Goal: Transaction & Acquisition: Purchase product/service

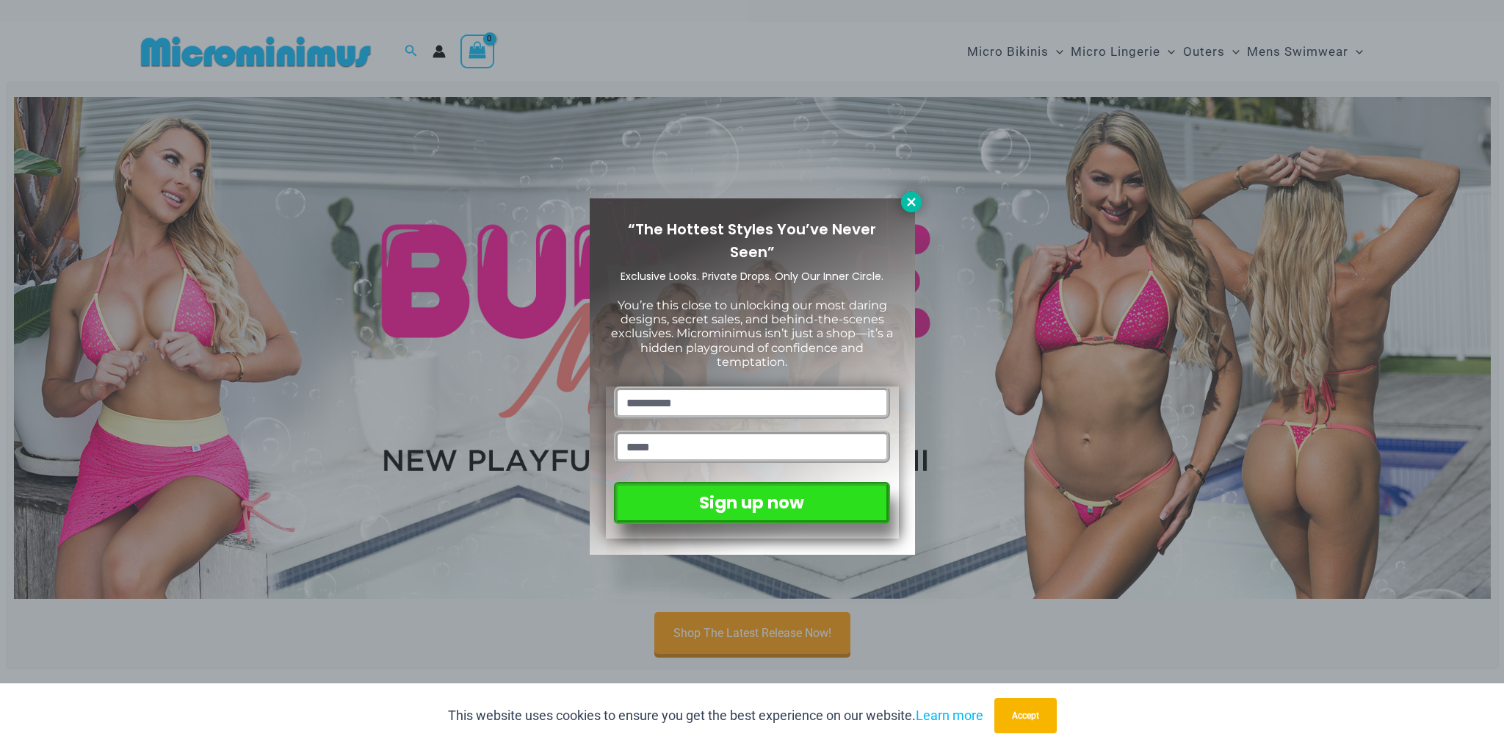
click at [918, 197] on button at bounding box center [911, 202] width 21 height 21
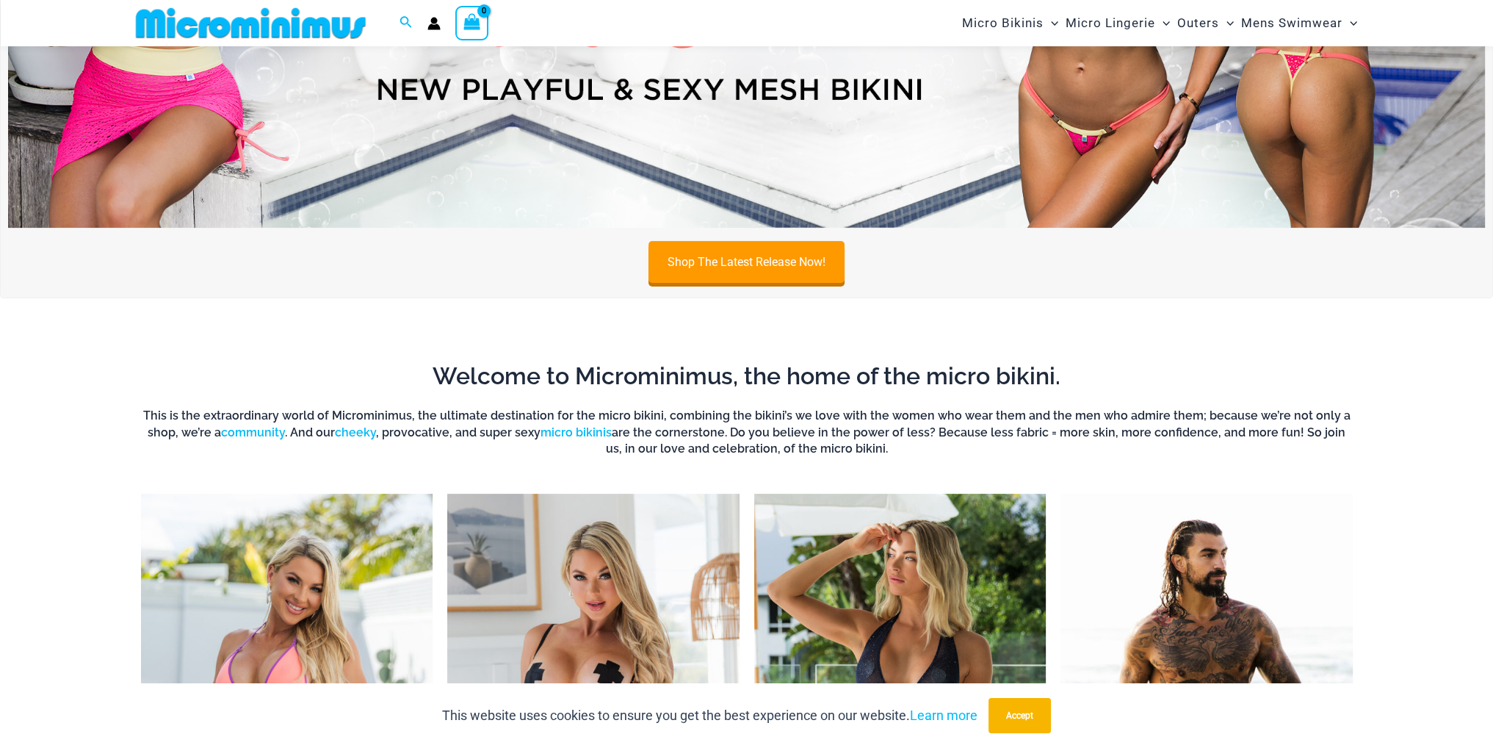
scroll to position [649, 0]
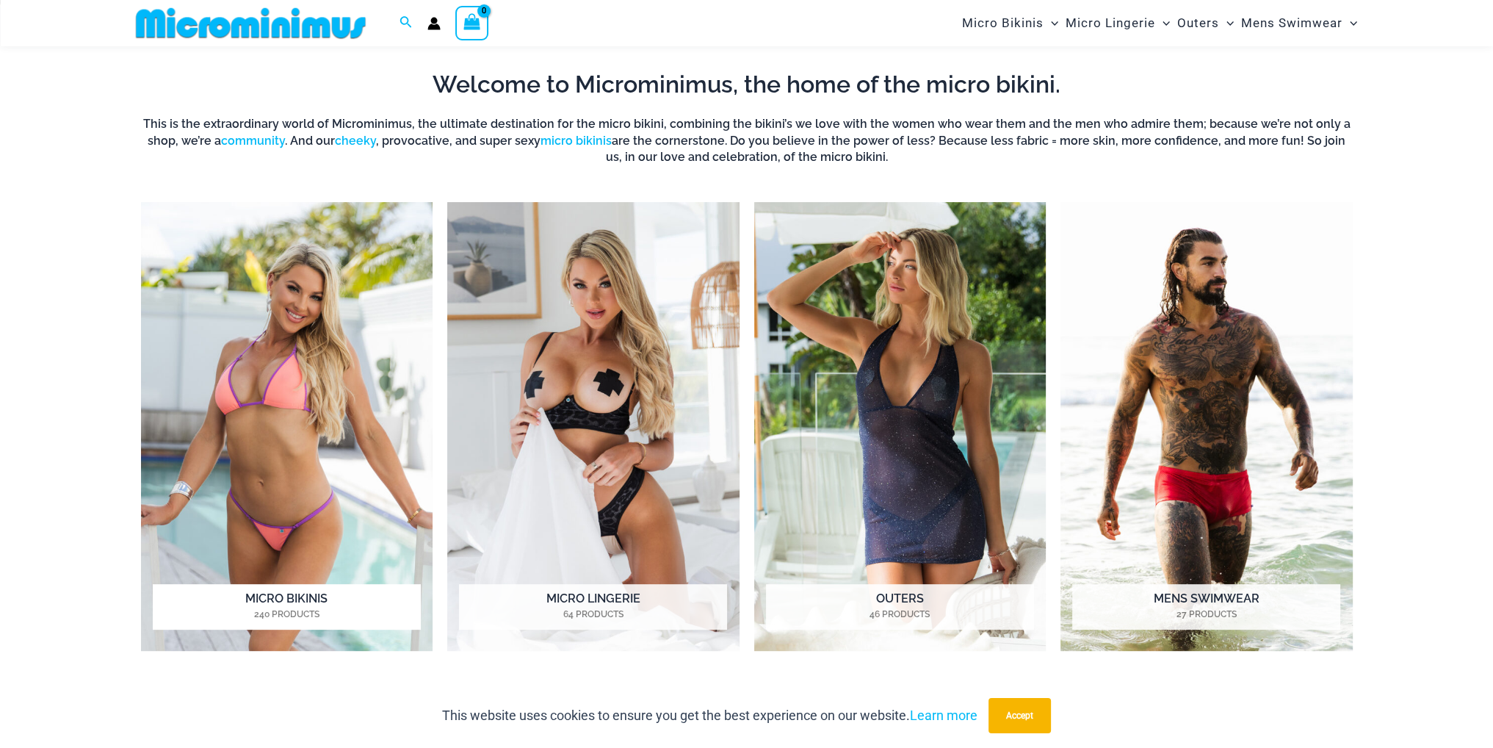
click at [203, 335] on img "Visit product category Micro Bikinis" at bounding box center [287, 426] width 292 height 449
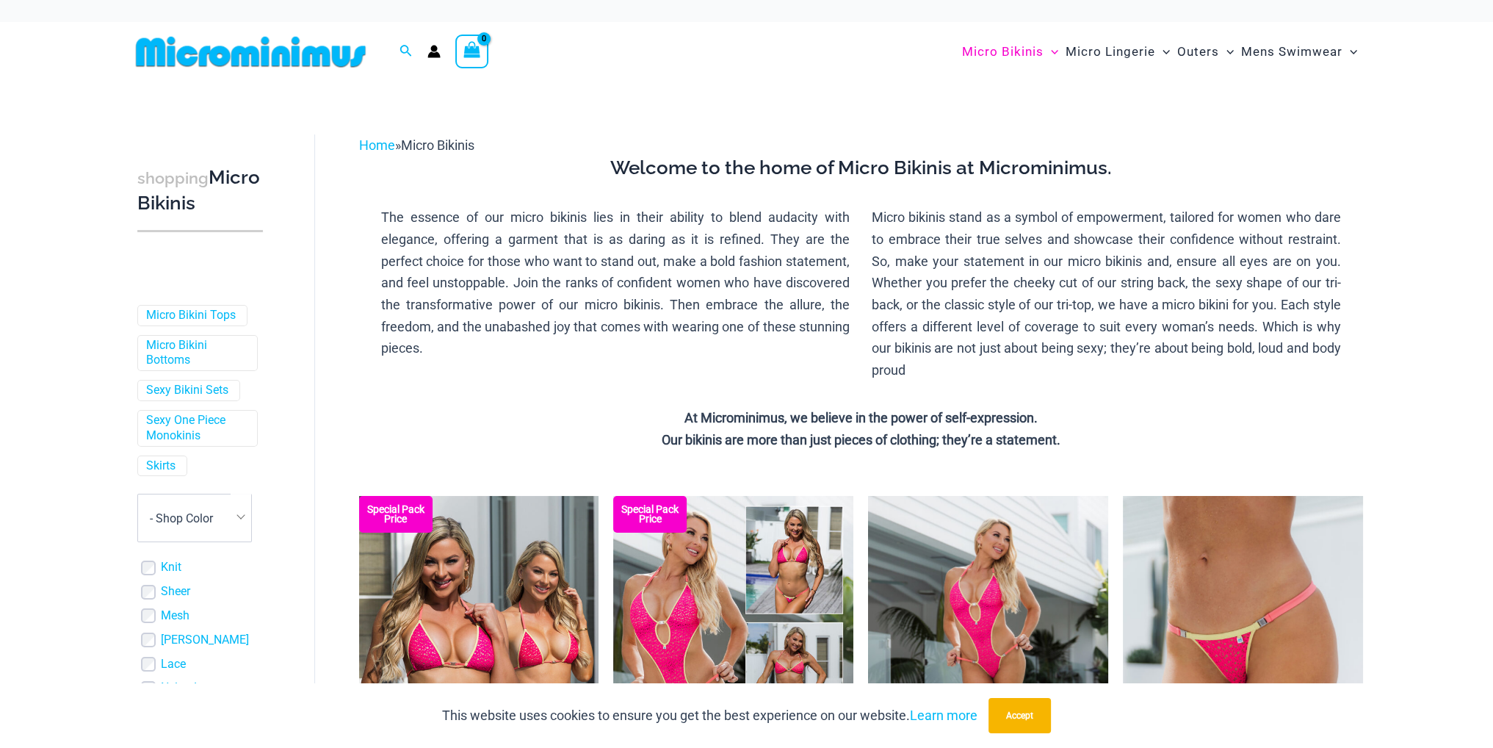
scroll to position [367, 0]
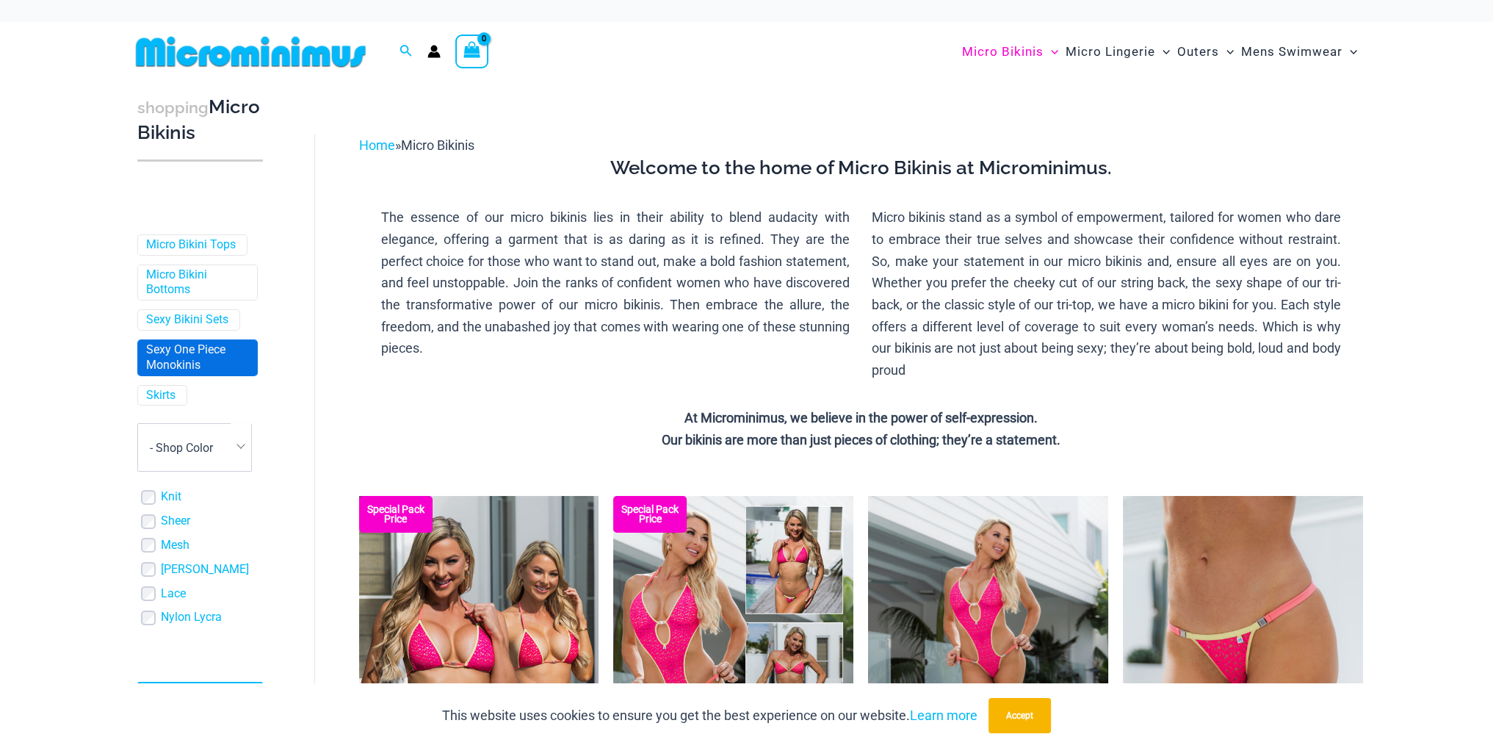
click at [206, 364] on link "Sexy One Piece Monokinis" at bounding box center [196, 357] width 100 height 31
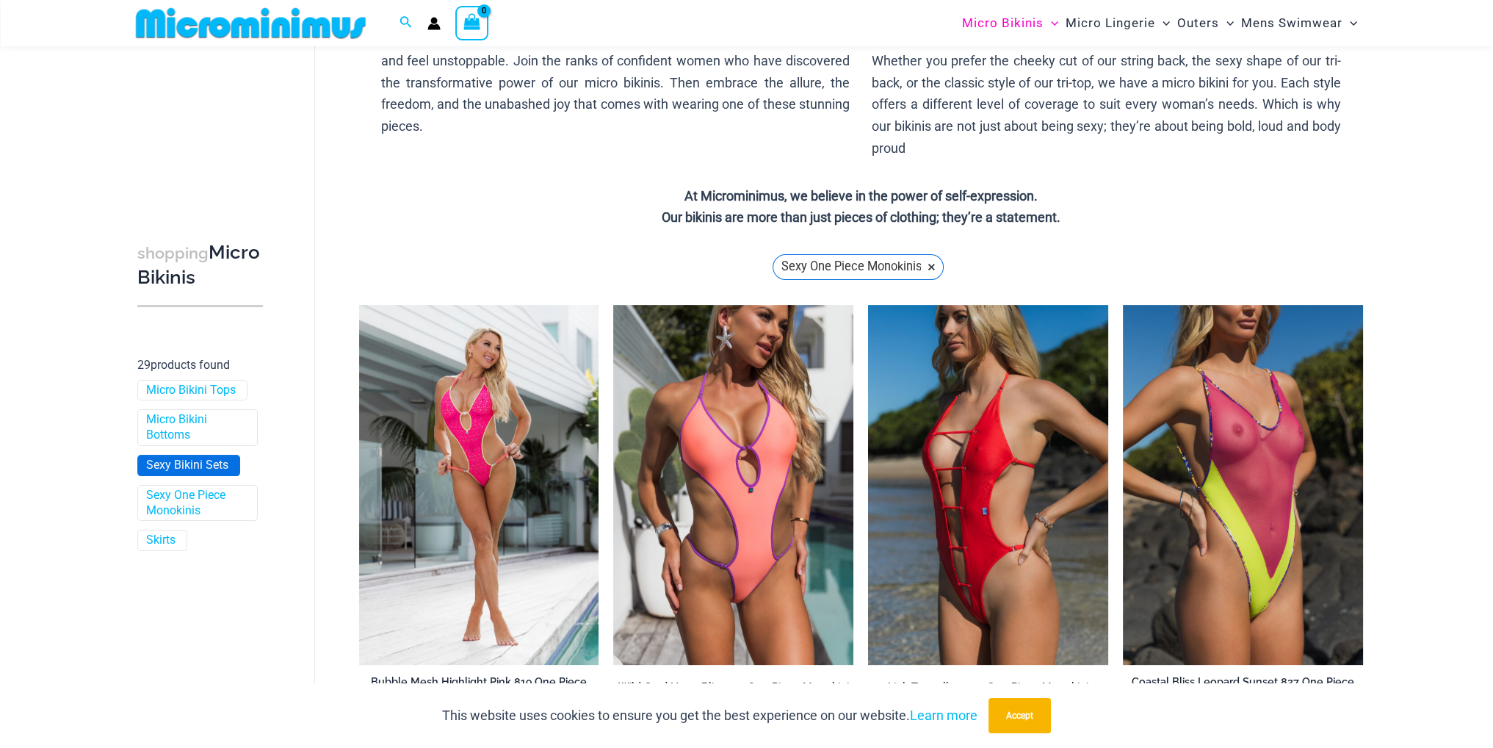
click at [202, 464] on link "Sexy Bikini Sets" at bounding box center [187, 465] width 82 height 15
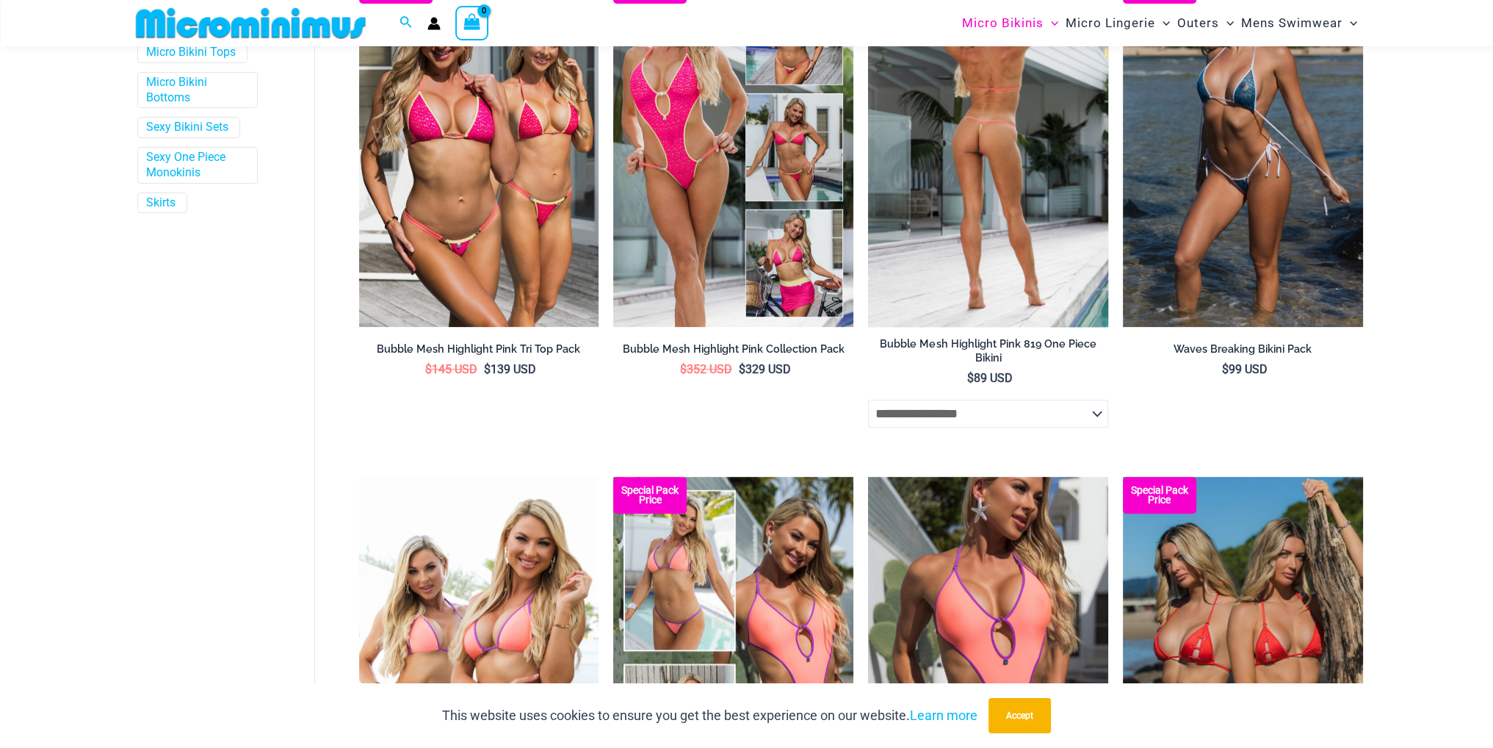
scroll to position [649, 0]
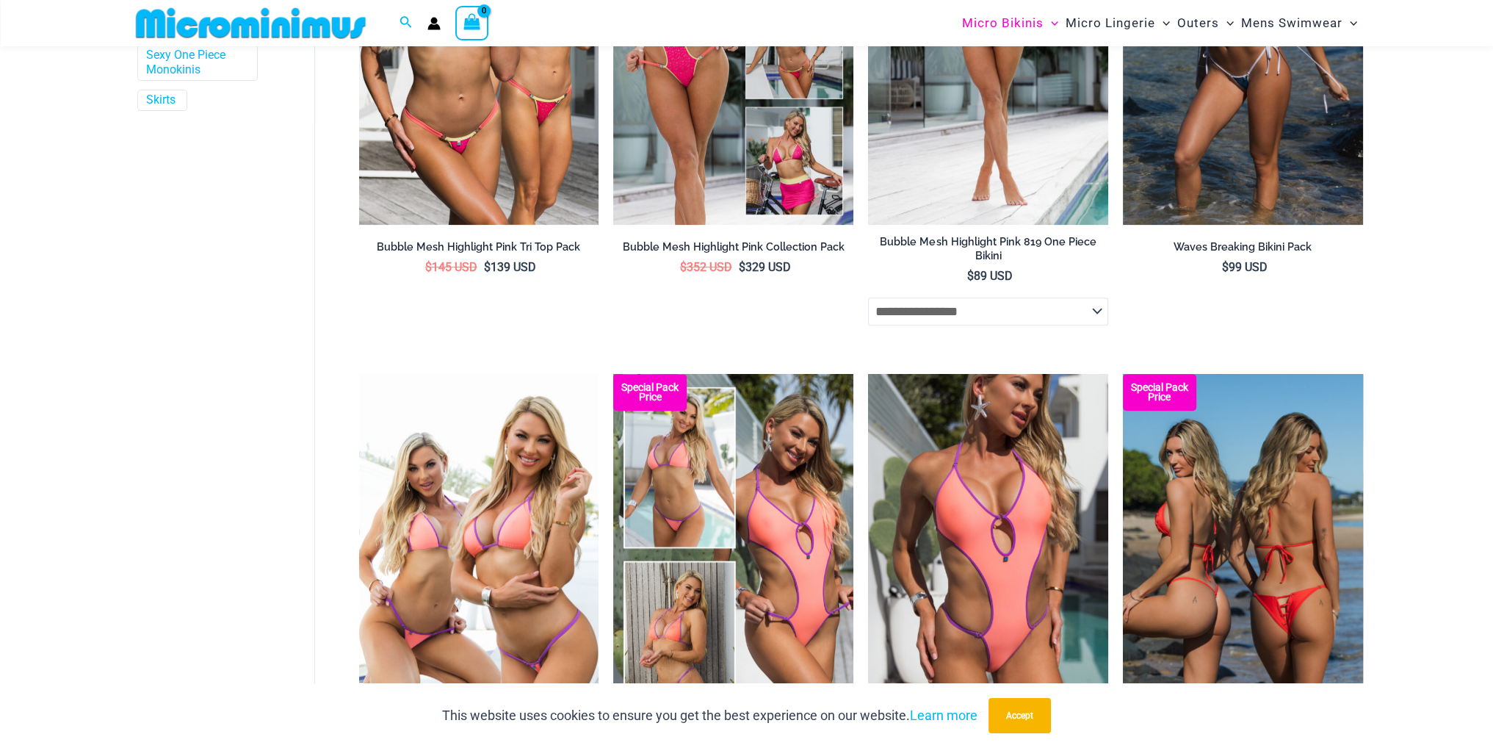
click at [1277, 563] on img at bounding box center [1243, 554] width 240 height 360
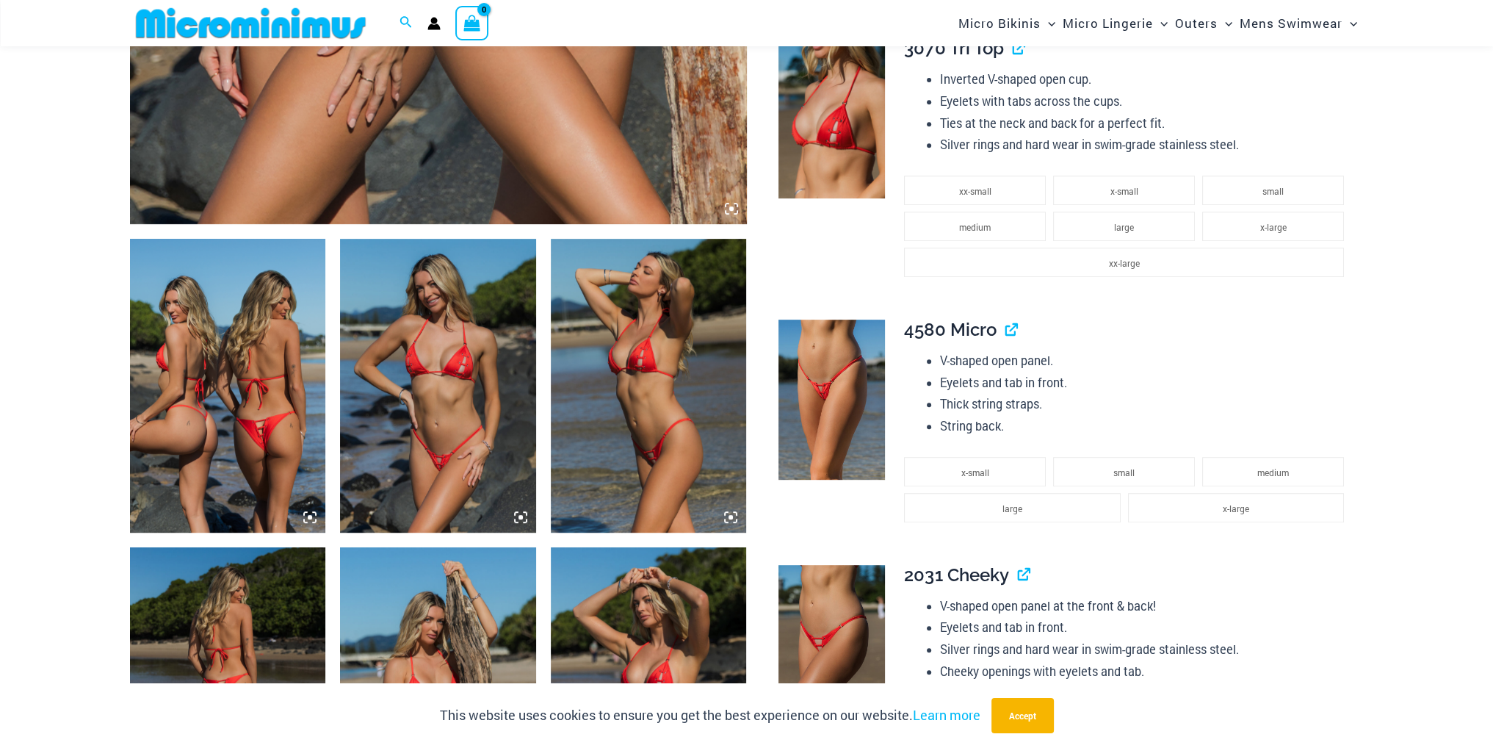
scroll to position [870, 0]
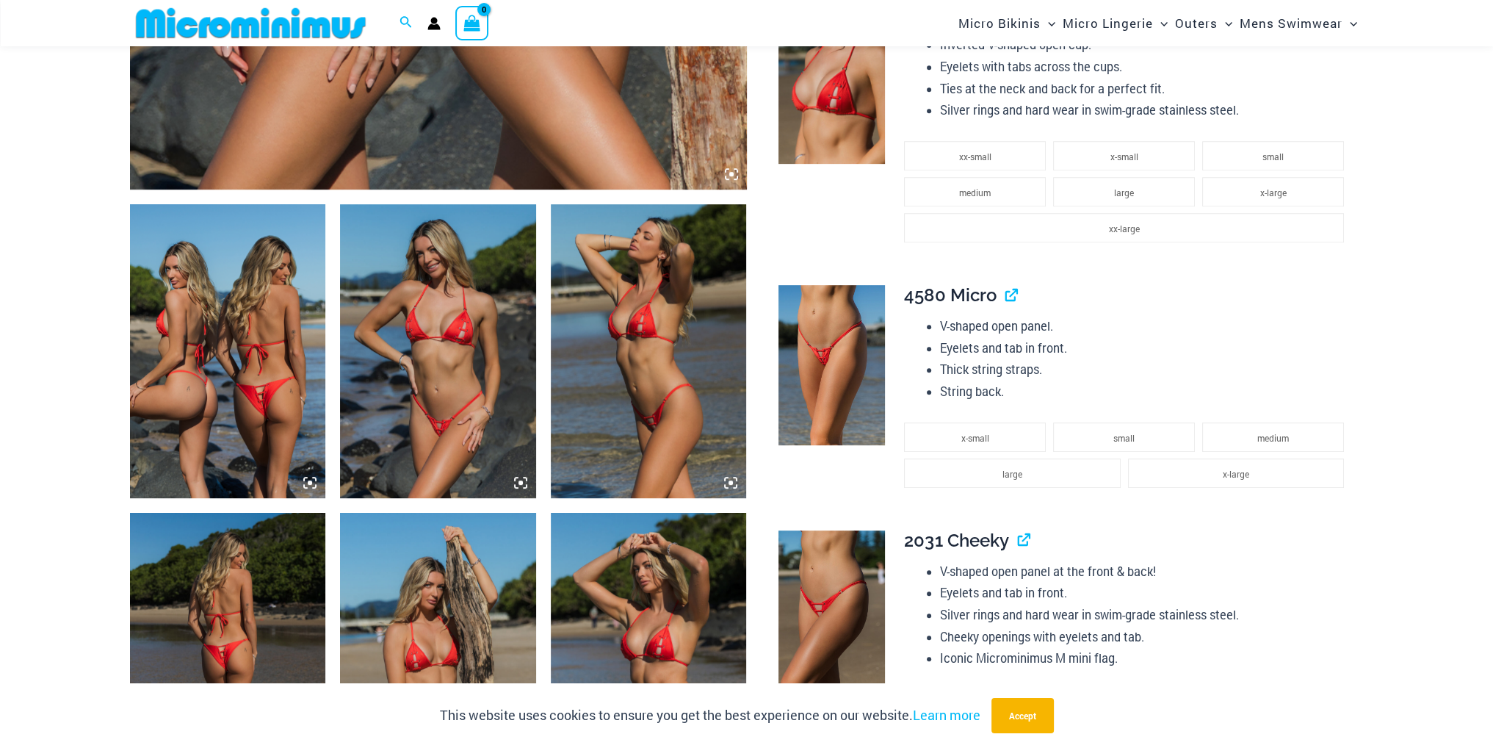
click at [229, 397] on img at bounding box center [228, 351] width 196 height 294
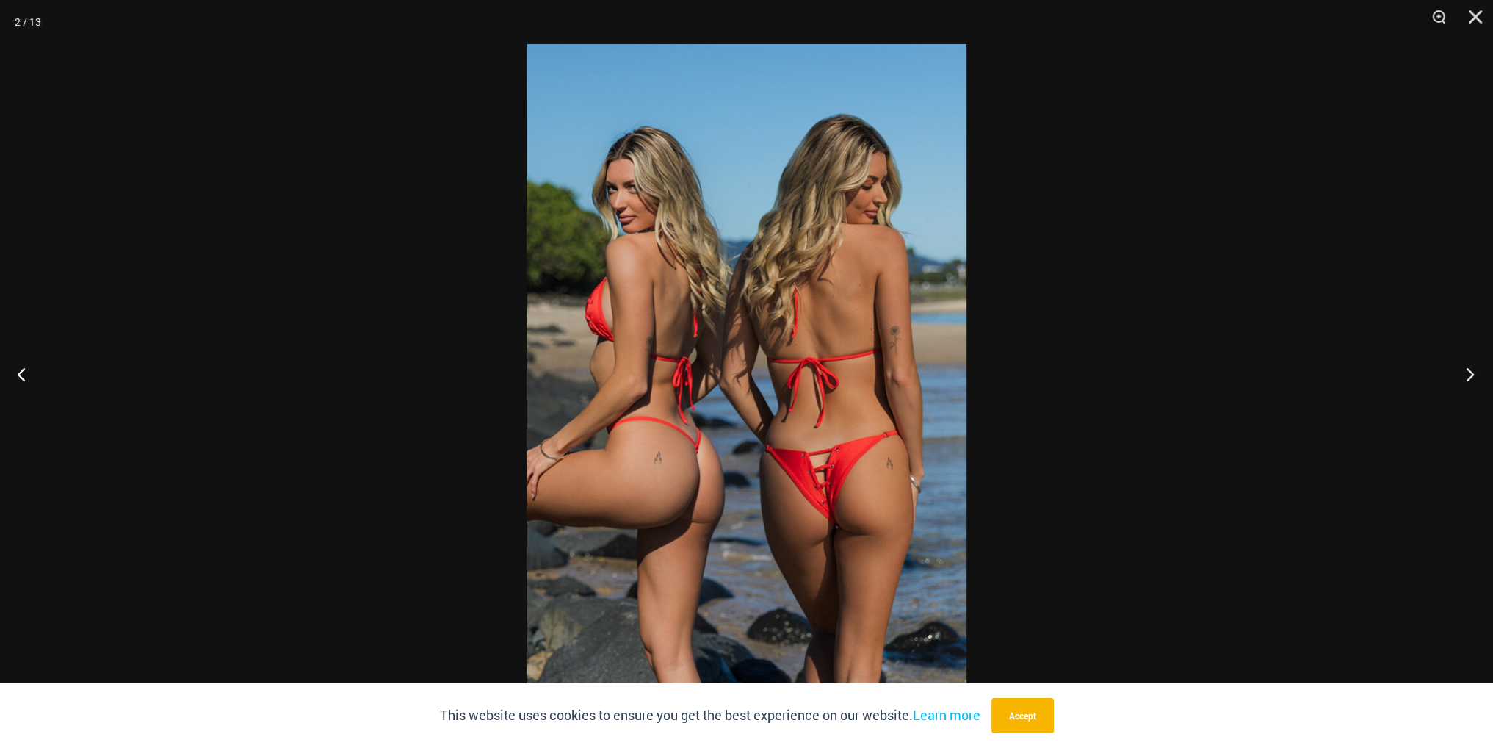
click at [1466, 371] on button "Next" at bounding box center [1465, 373] width 55 height 73
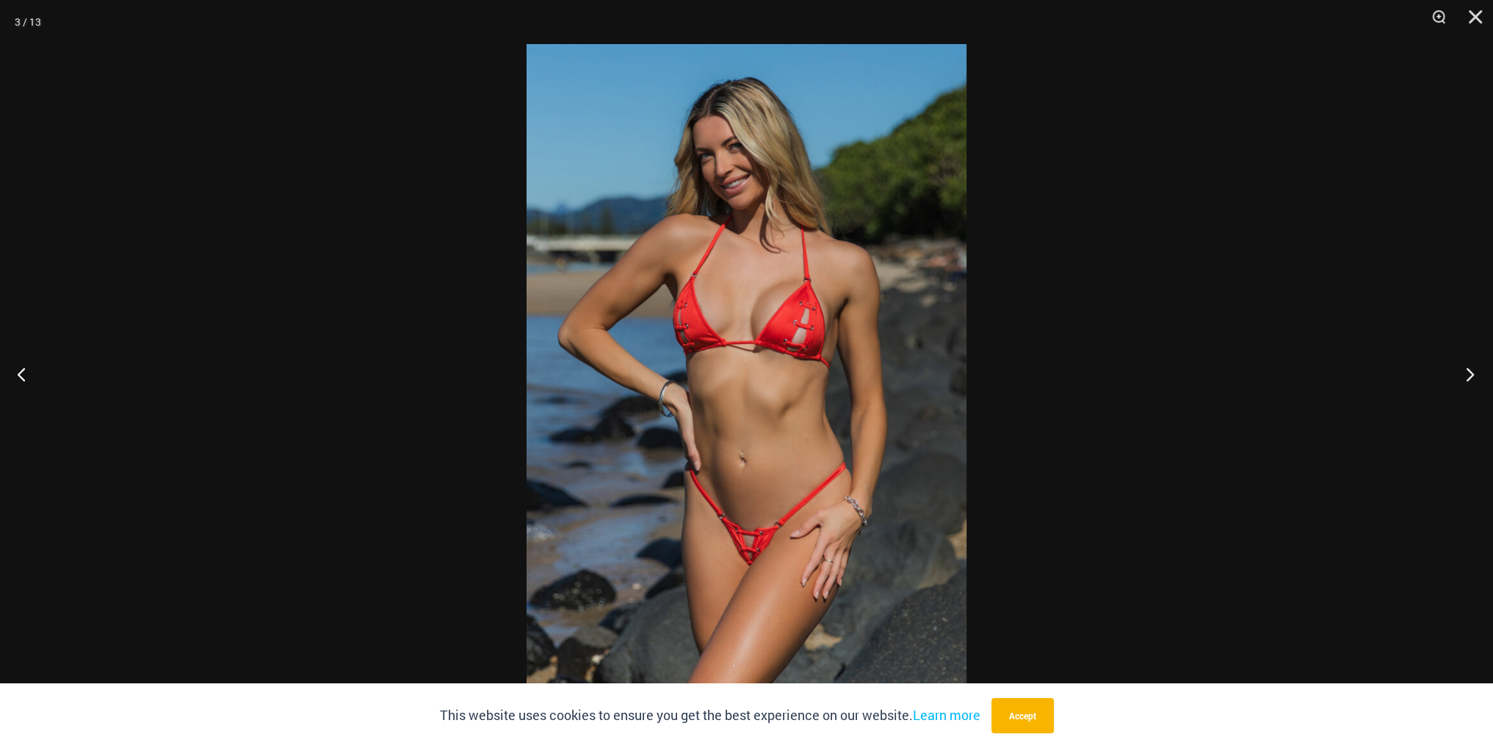
click at [1467, 374] on button "Next" at bounding box center [1465, 373] width 55 height 73
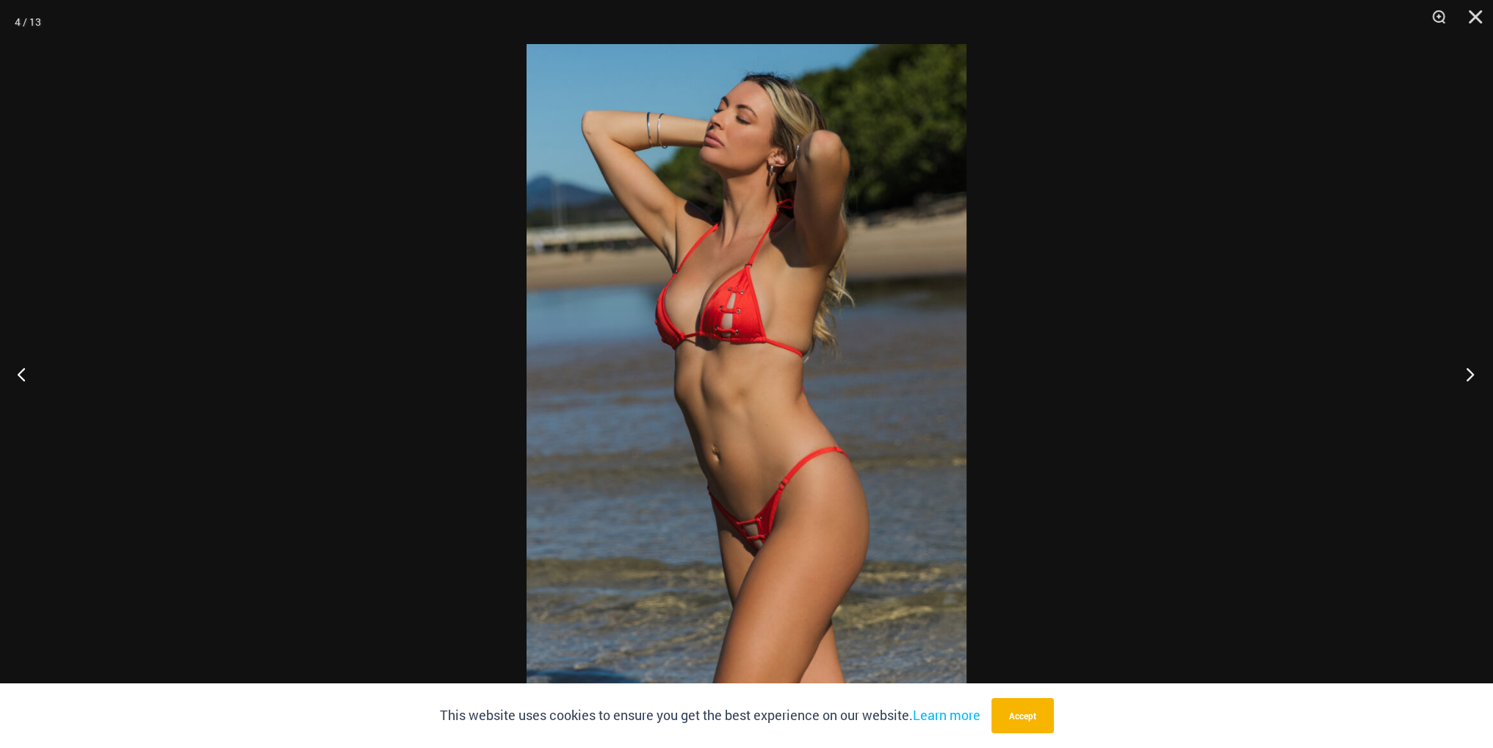
click at [1467, 374] on button "Next" at bounding box center [1465, 373] width 55 height 73
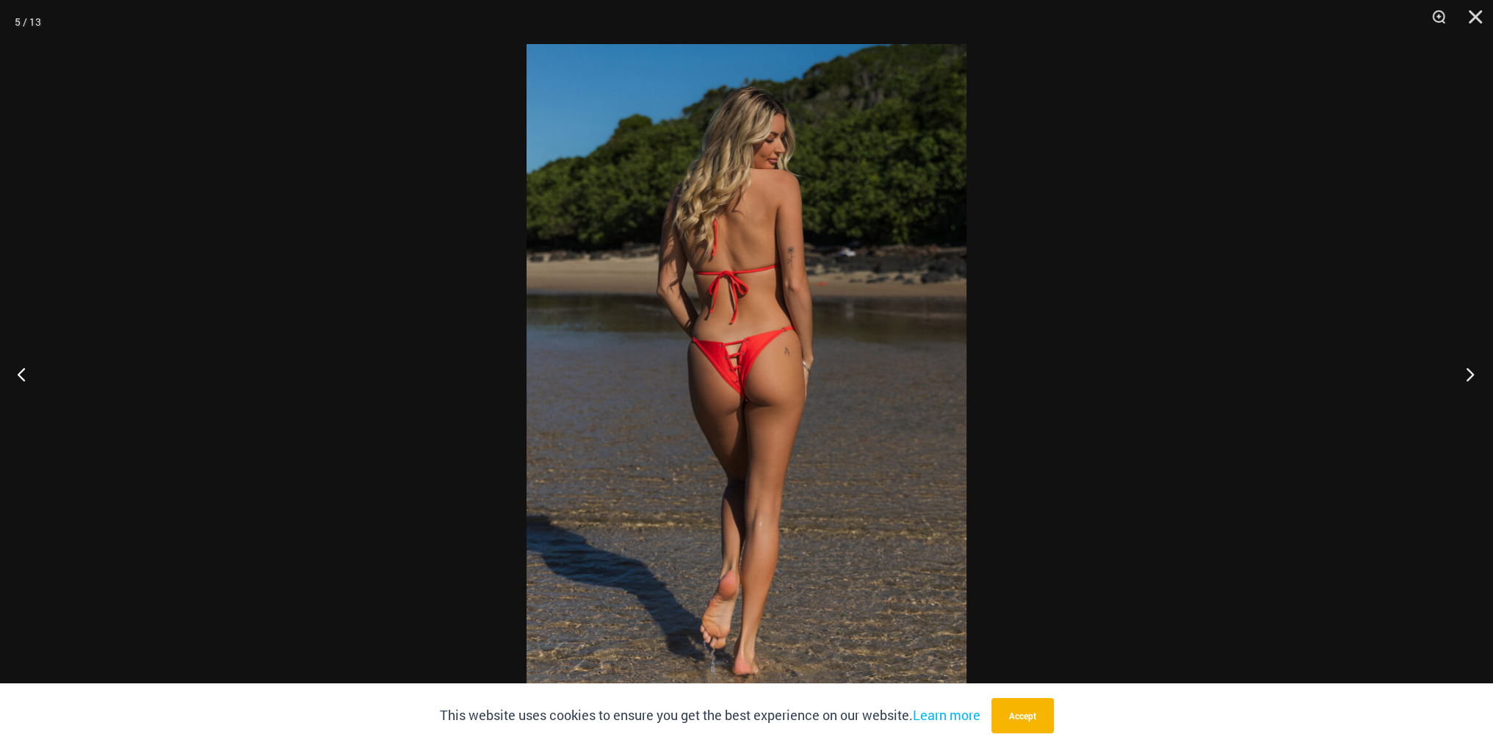
click at [1467, 374] on button "Next" at bounding box center [1465, 373] width 55 height 73
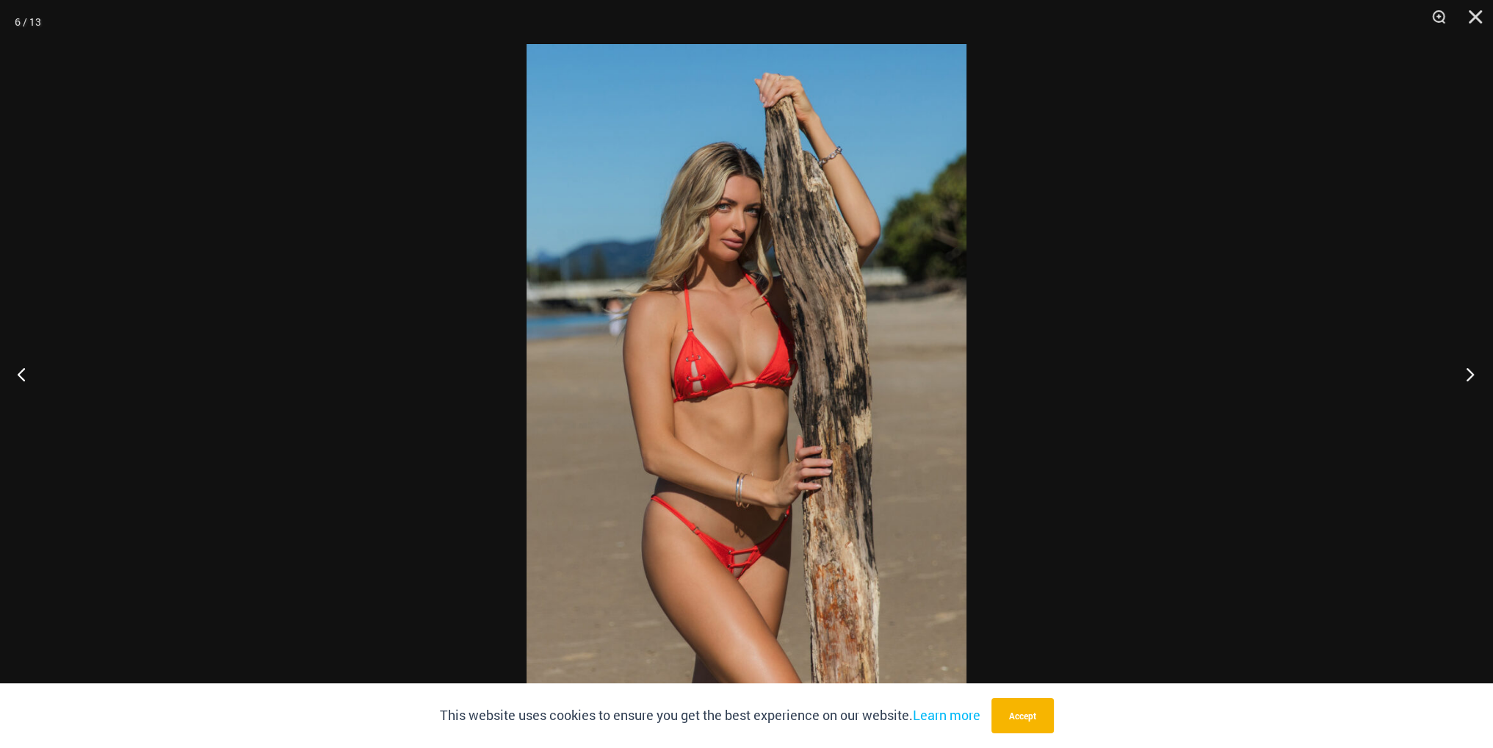
click at [1467, 374] on button "Next" at bounding box center [1465, 373] width 55 height 73
